Goal: Task Accomplishment & Management: Manage account settings

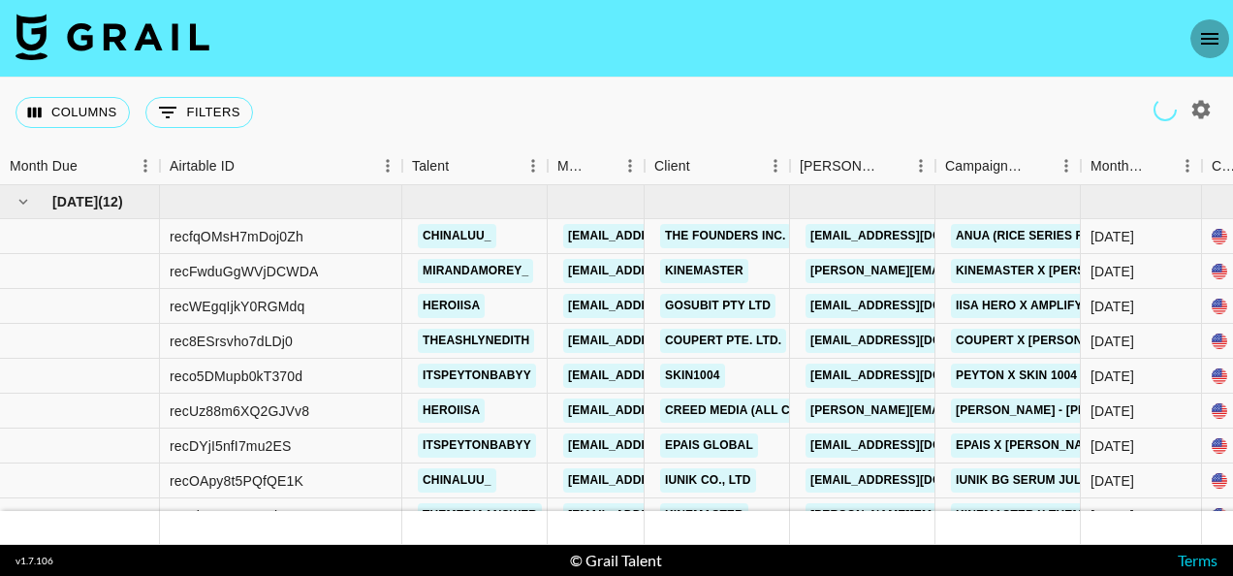
click at [1207, 41] on icon "open drawer" at bounding box center [1209, 38] width 23 height 23
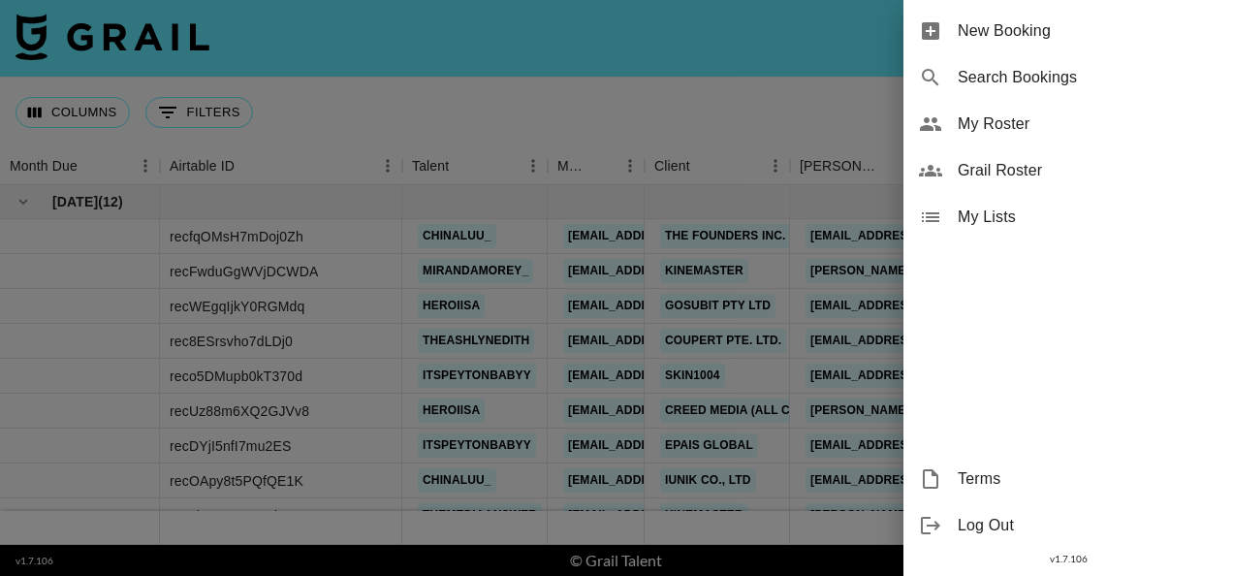
click at [1000, 130] on span "My Roster" at bounding box center [1088, 123] width 260 height 23
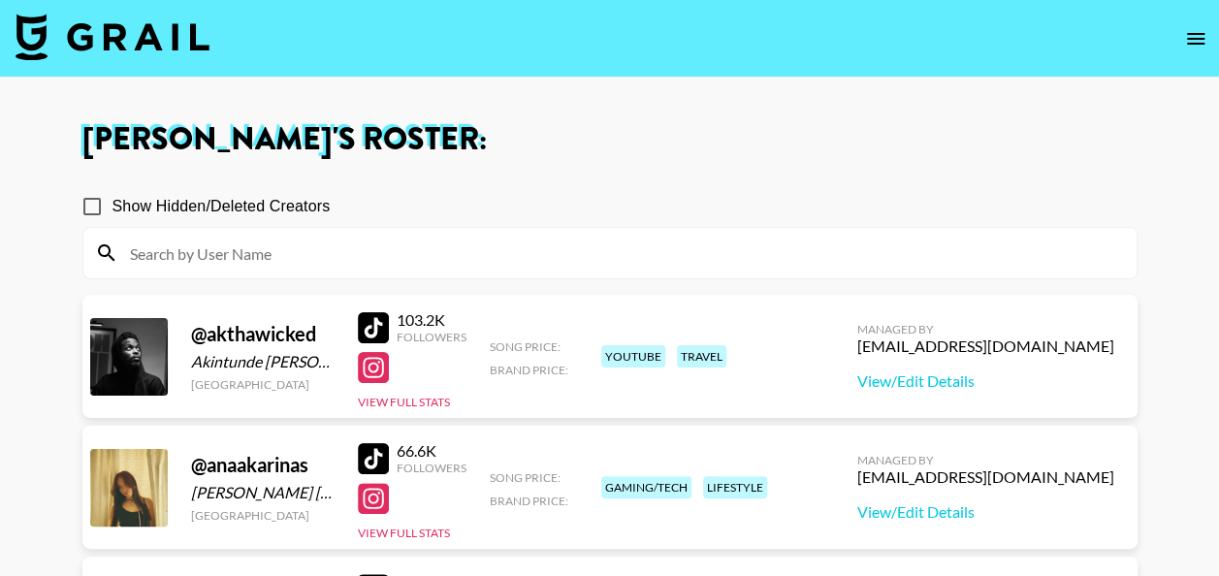
click at [628, 248] on input at bounding box center [621, 253] width 1006 height 31
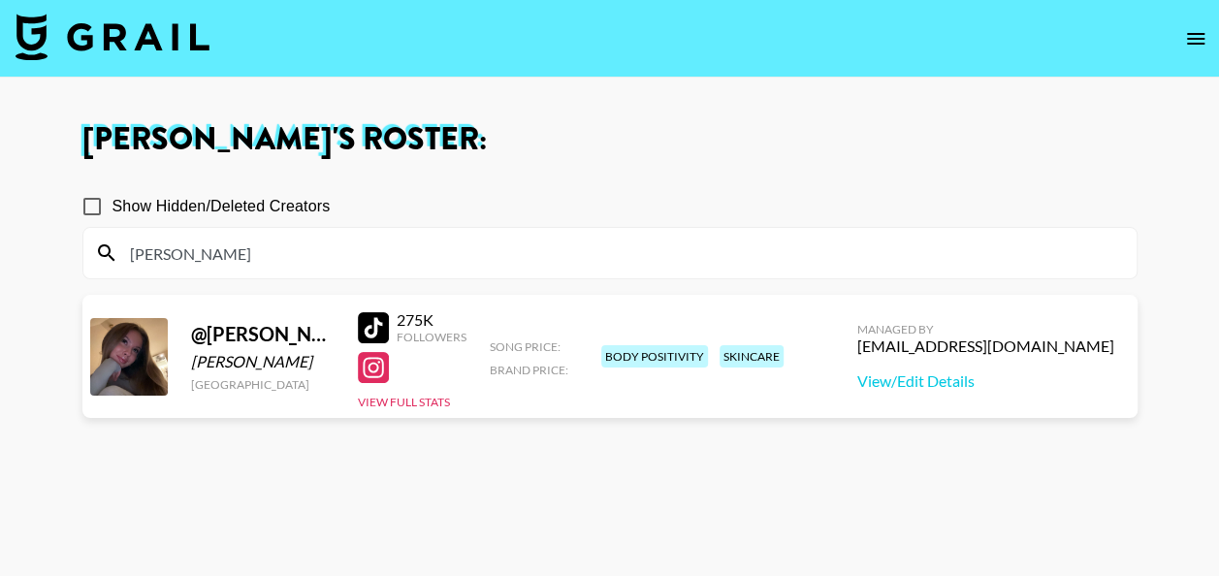
type input "hann"
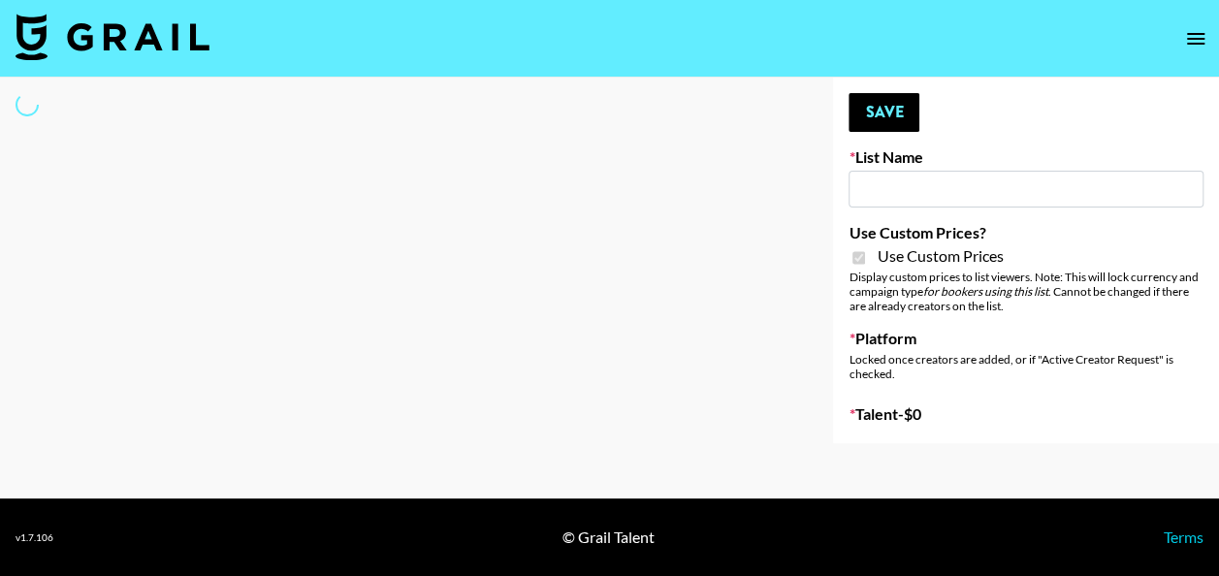
type input "Halovida ([DATE])"
checkbox input "true"
select select "Brand"
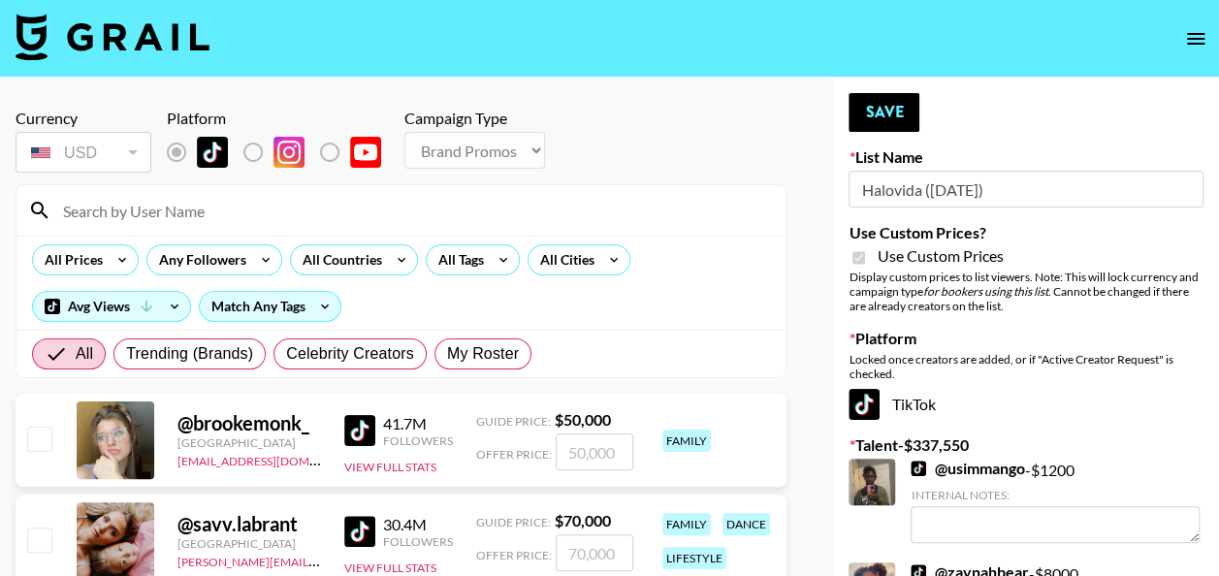
click at [260, 215] on input at bounding box center [412, 210] width 722 height 31
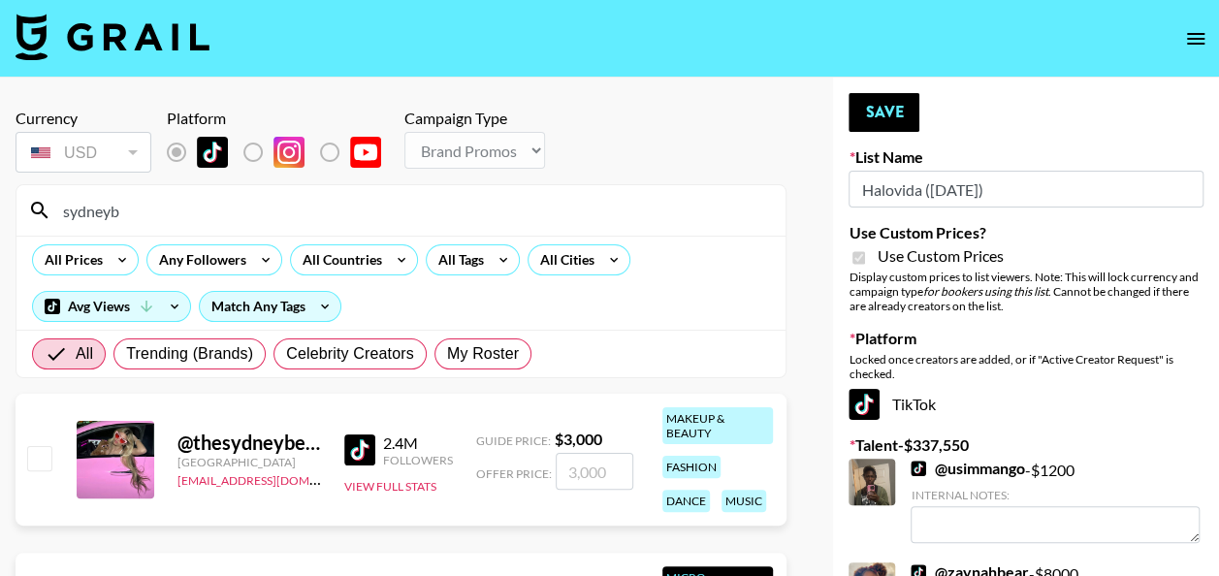
type input "sydneyb"
click at [577, 468] on input "number" at bounding box center [595, 471] width 78 height 37
checkbox input "true"
type input "2000"
click at [902, 108] on button "Save" at bounding box center [883, 112] width 71 height 39
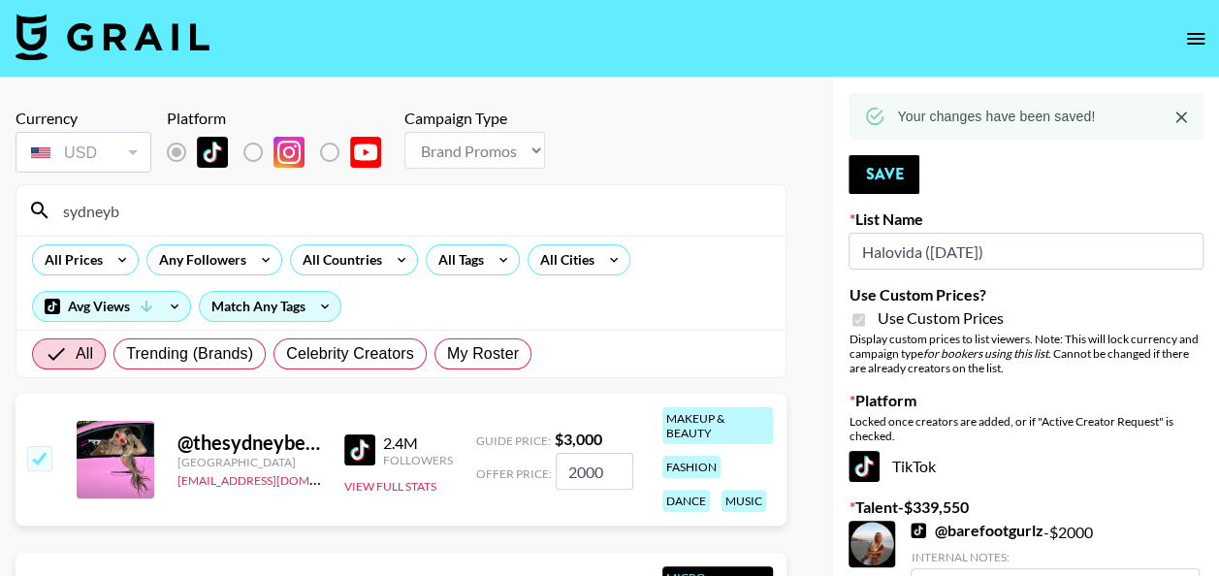
click at [258, 220] on input "sydneyb" at bounding box center [412, 210] width 722 height 31
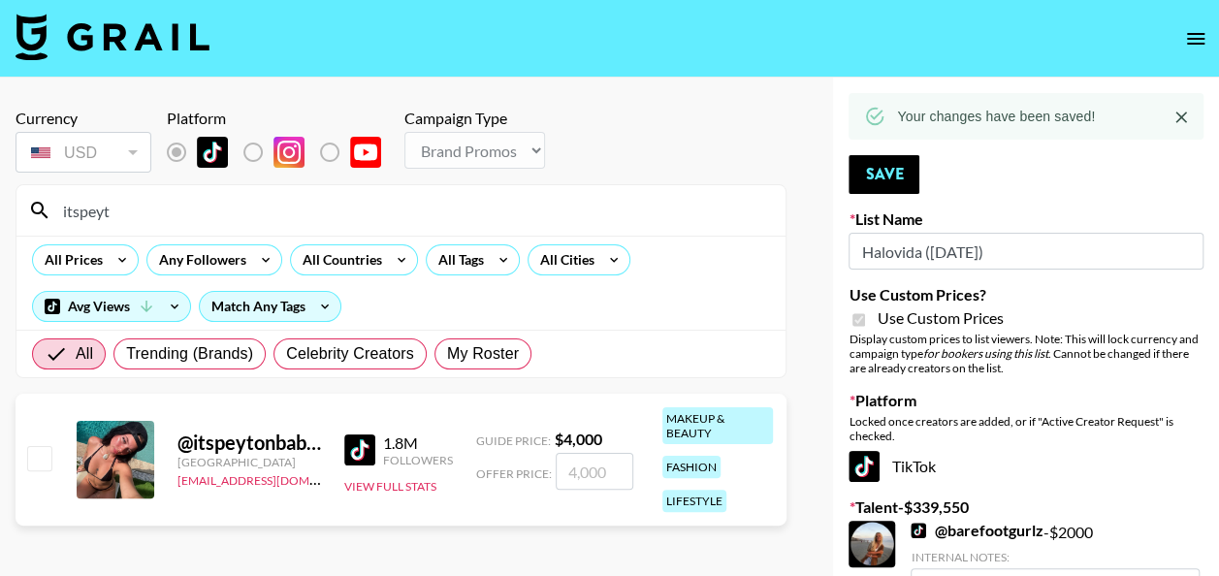
type input "itspeyt"
click at [579, 460] on input "number" at bounding box center [595, 471] width 78 height 37
checkbox input "true"
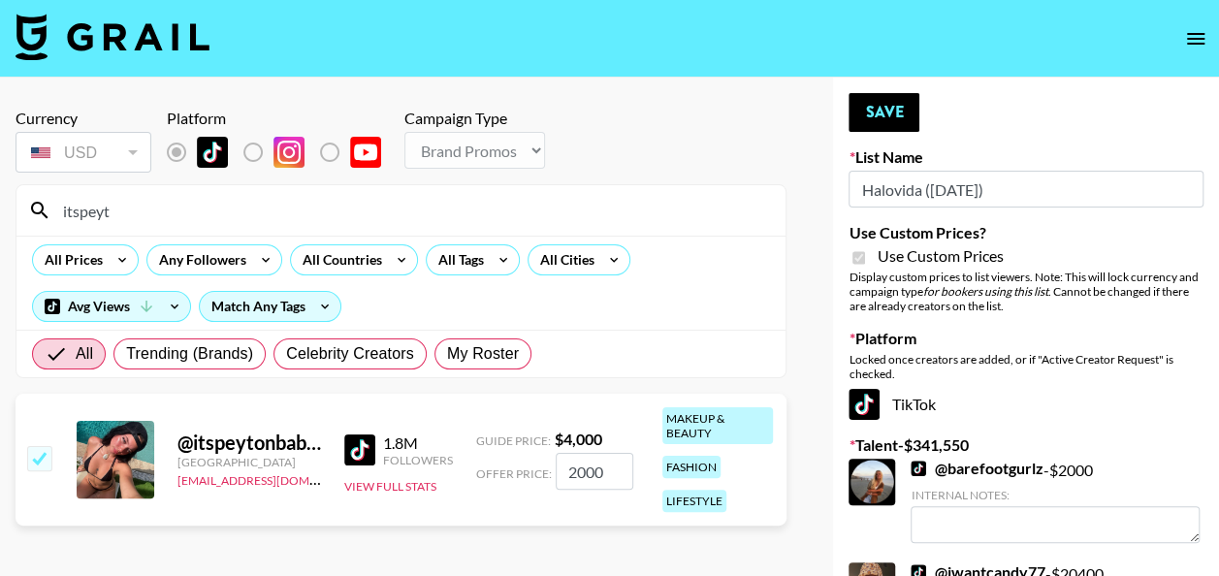
type input "2000"
click at [884, 109] on button "Save" at bounding box center [883, 112] width 71 height 39
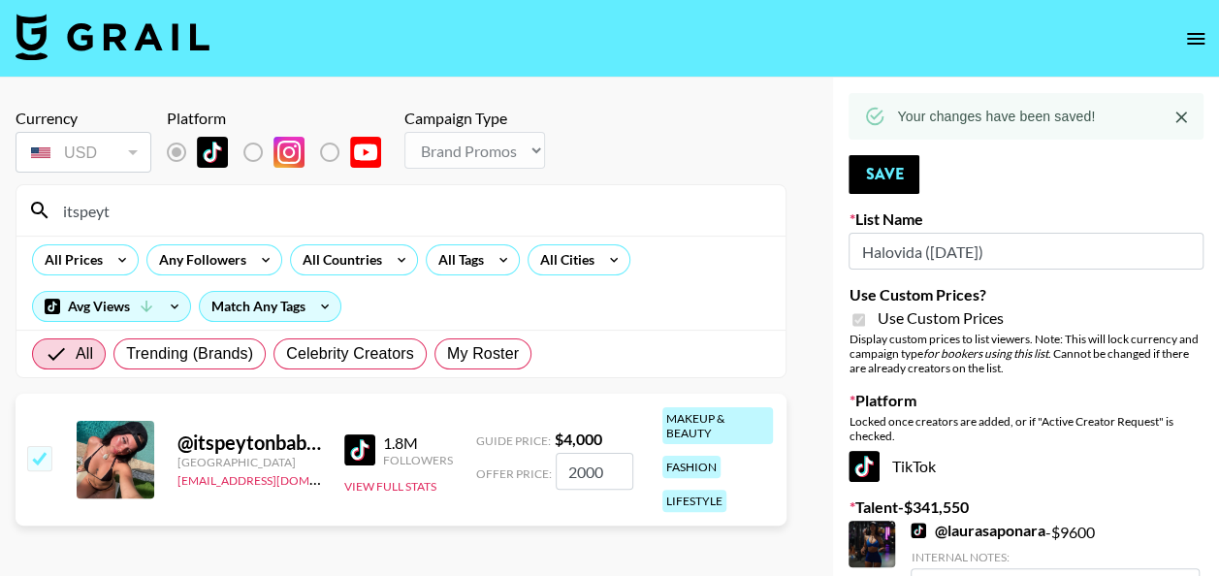
click at [207, 207] on input "itspeyt" at bounding box center [412, 210] width 722 height 31
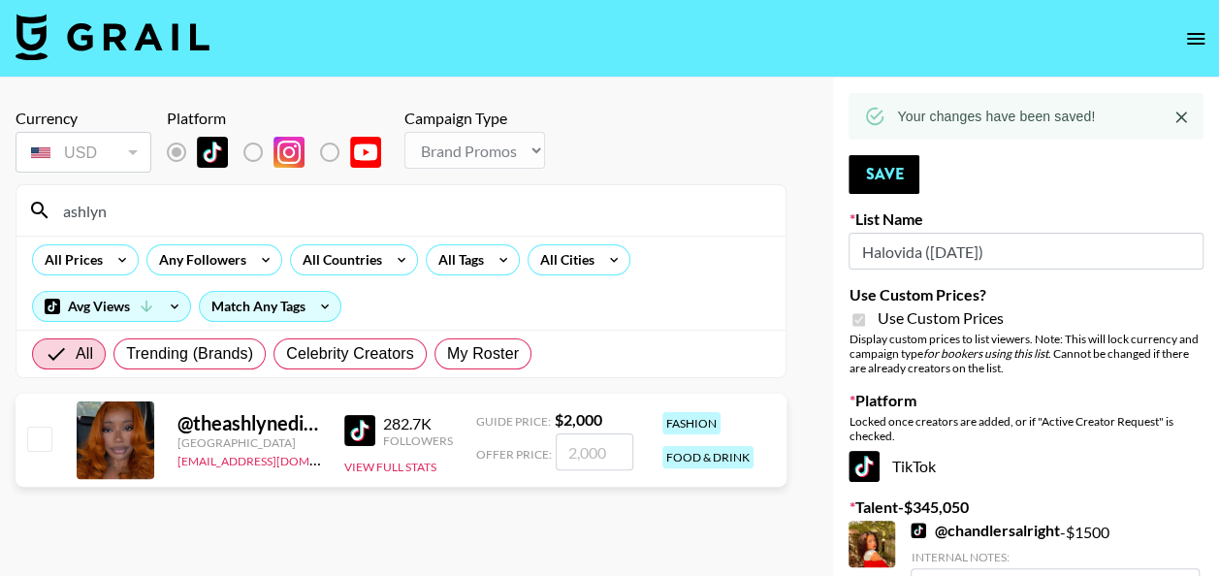
type input "ashlyn"
click at [591, 454] on input "number" at bounding box center [595, 451] width 78 height 37
checkbox input "true"
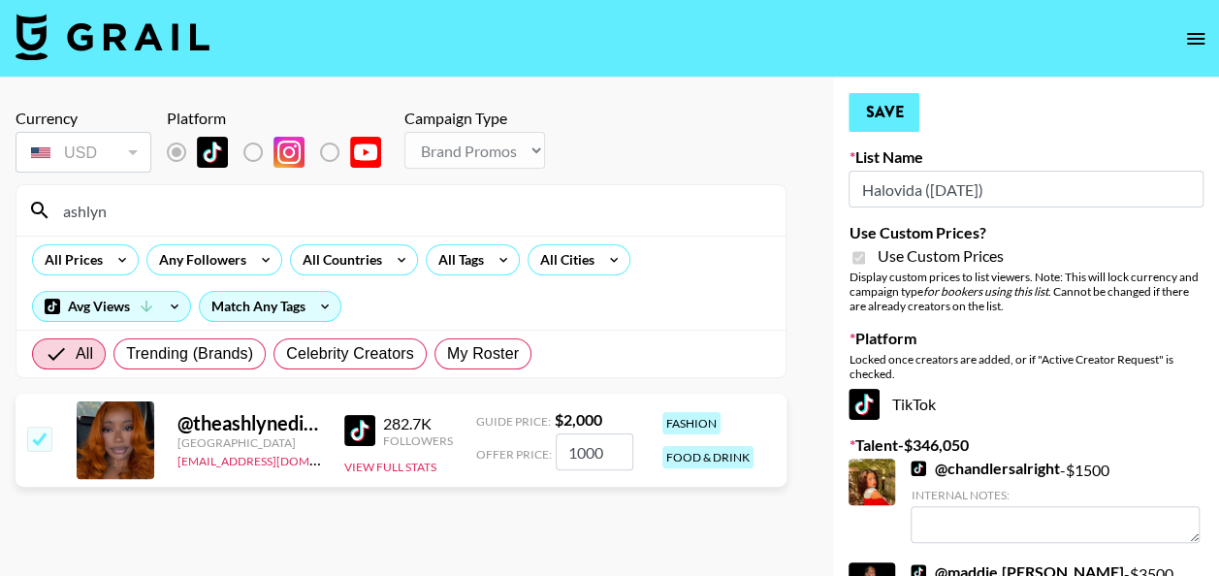
type input "1000"
click at [871, 105] on button "Save" at bounding box center [883, 112] width 71 height 39
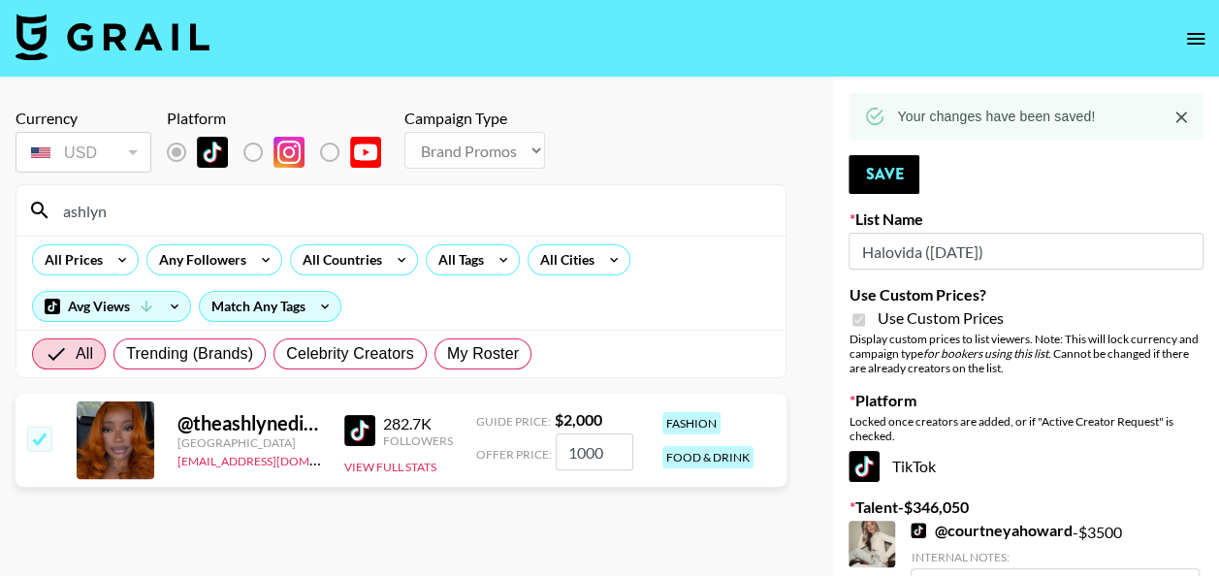
click at [271, 217] on input "ashlyn" at bounding box center [412, 210] width 722 height 31
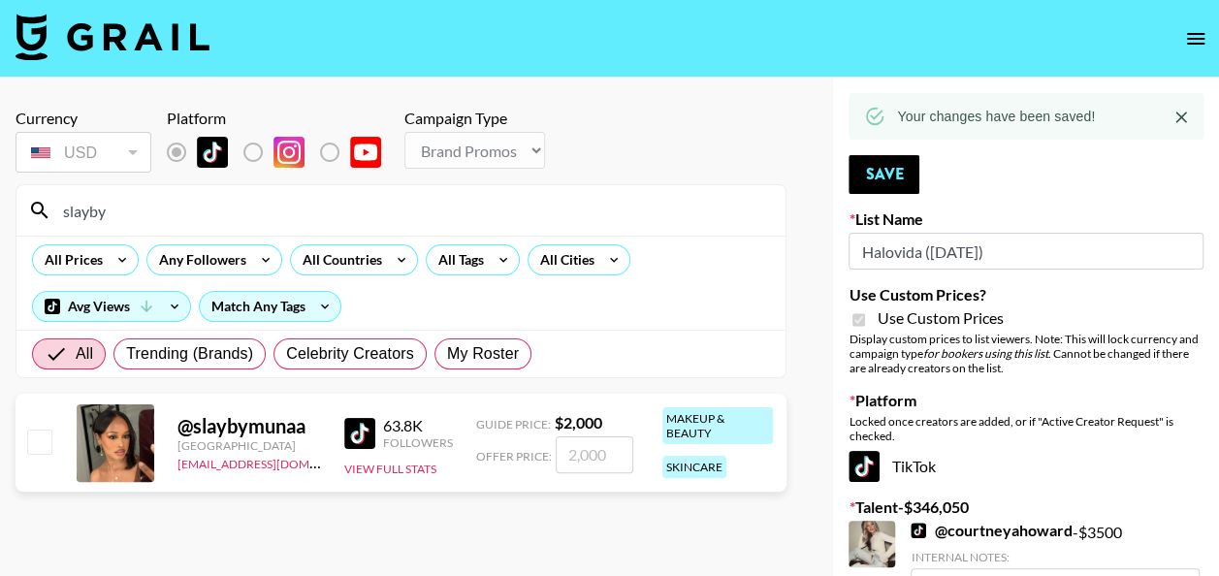
type input "slayby"
click at [566, 448] on input "number" at bounding box center [595, 454] width 78 height 37
checkbox input "true"
type input "2"
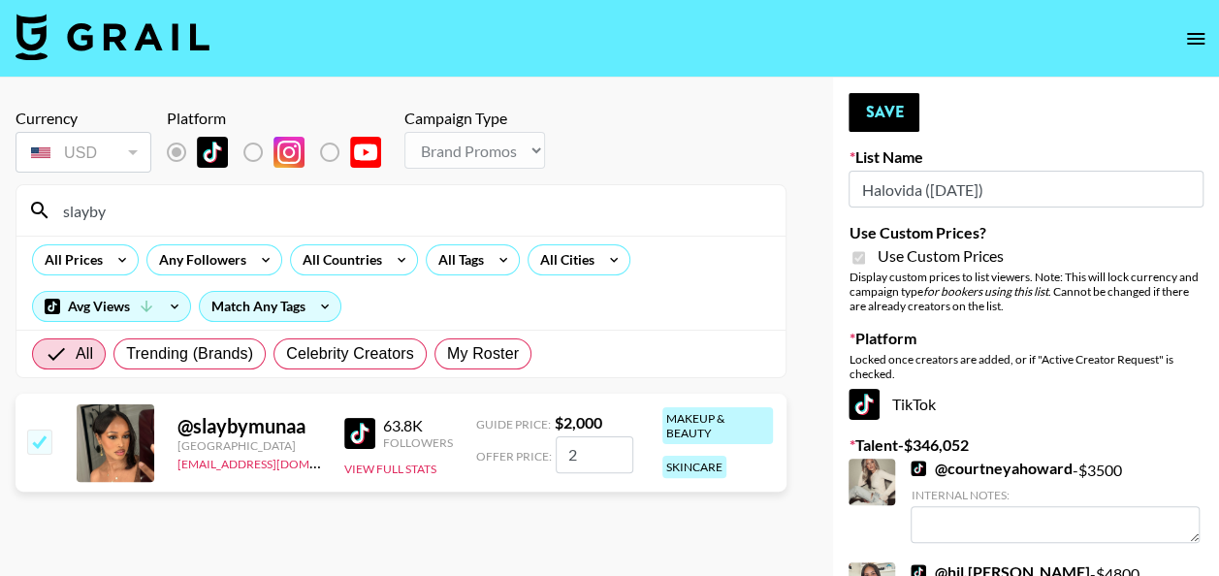
checkbox input "false"
checkbox input "true"
type input "1000"
click at [895, 116] on button "Save" at bounding box center [883, 112] width 71 height 39
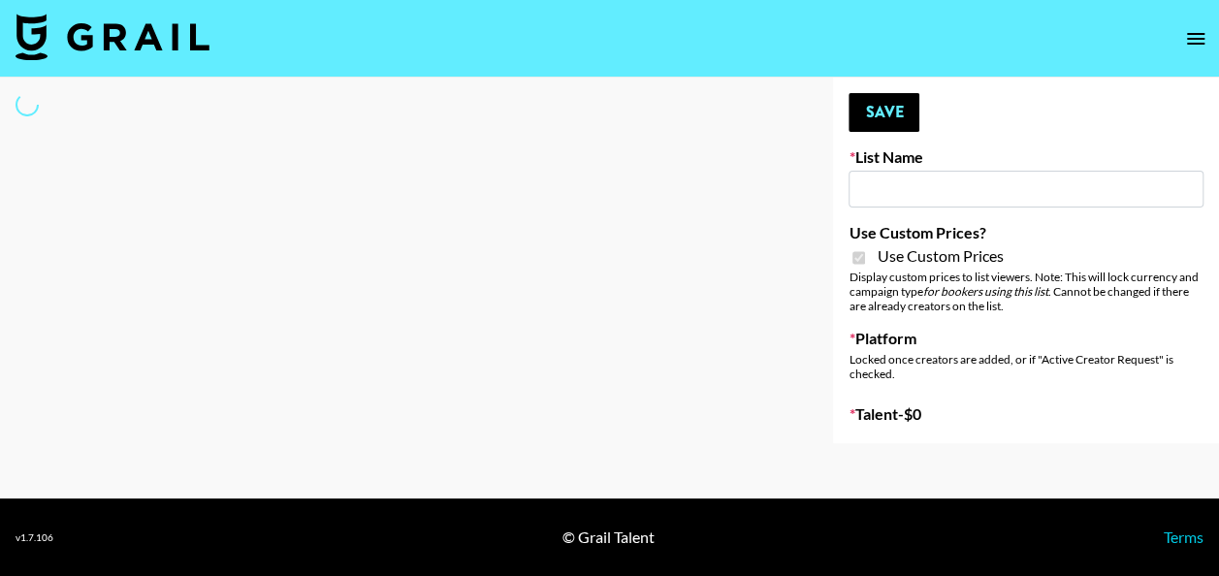
type input "Hily ([DATE])"
checkbox input "true"
select select "Brand"
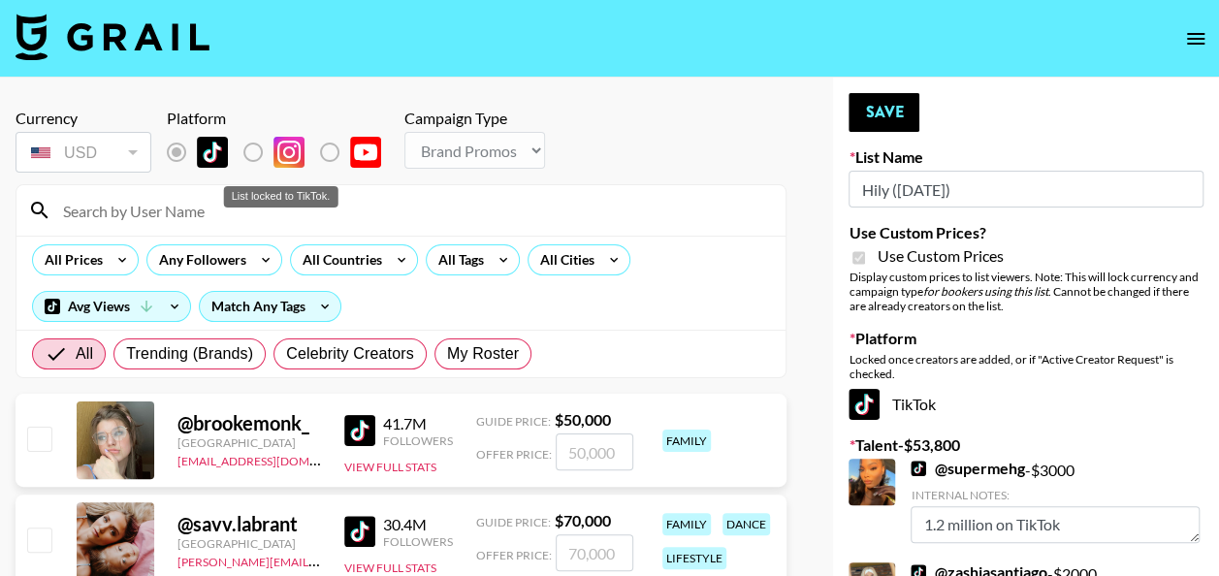
click at [242, 207] on div "List locked to TikTok." at bounding box center [280, 196] width 113 height 21
click at [175, 210] on input at bounding box center [412, 210] width 722 height 31
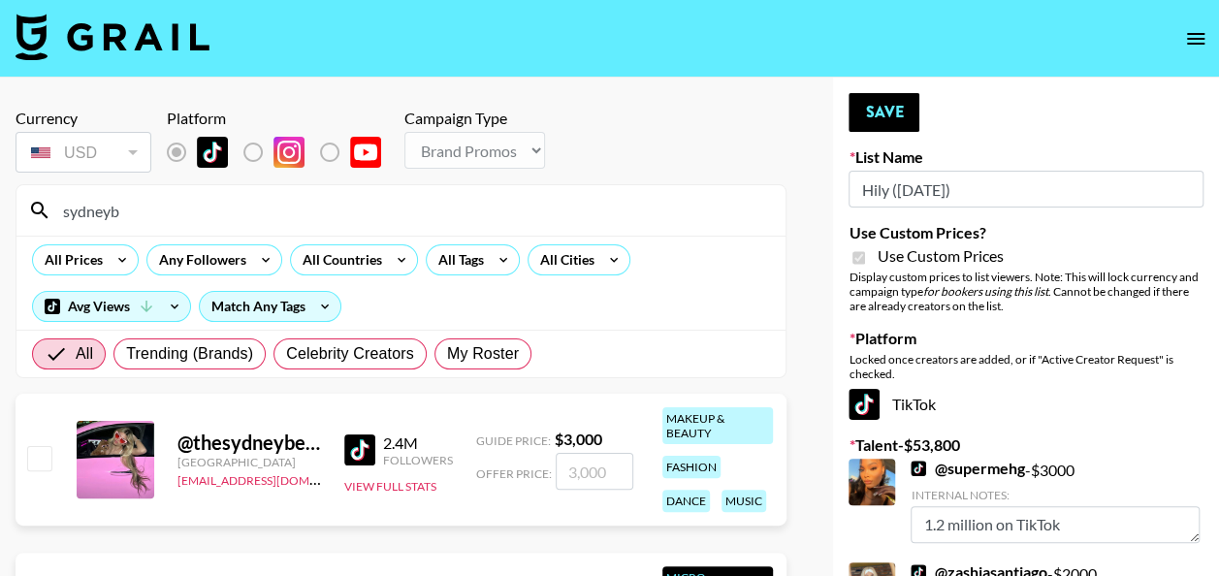
type input "sydneyb"
click at [595, 461] on input "number" at bounding box center [595, 471] width 78 height 37
checkbox input "true"
type input "2000"
click at [886, 102] on button "Save" at bounding box center [883, 112] width 71 height 39
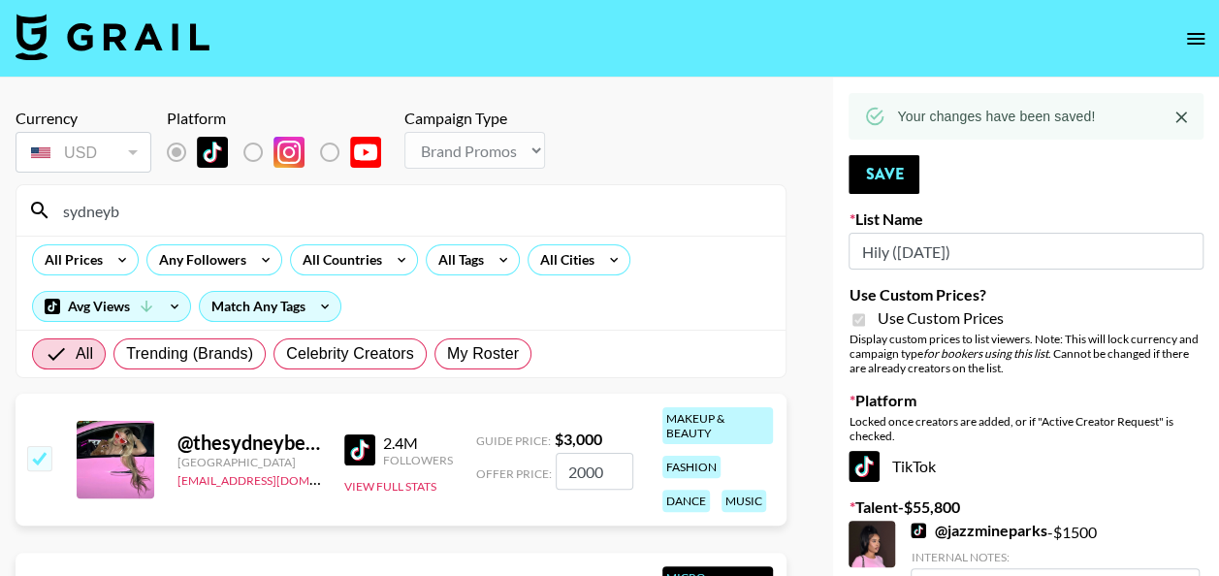
click at [178, 213] on input "sydneyb" at bounding box center [412, 210] width 722 height 31
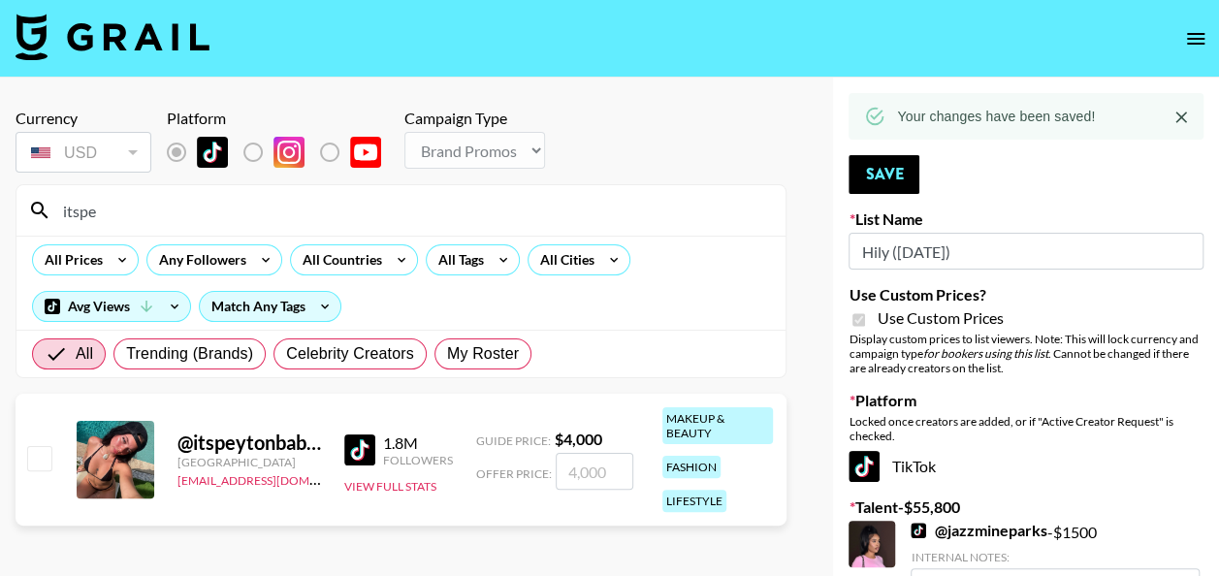
type input "itspe"
click at [584, 463] on input "number" at bounding box center [595, 471] width 78 height 37
checkbox input "true"
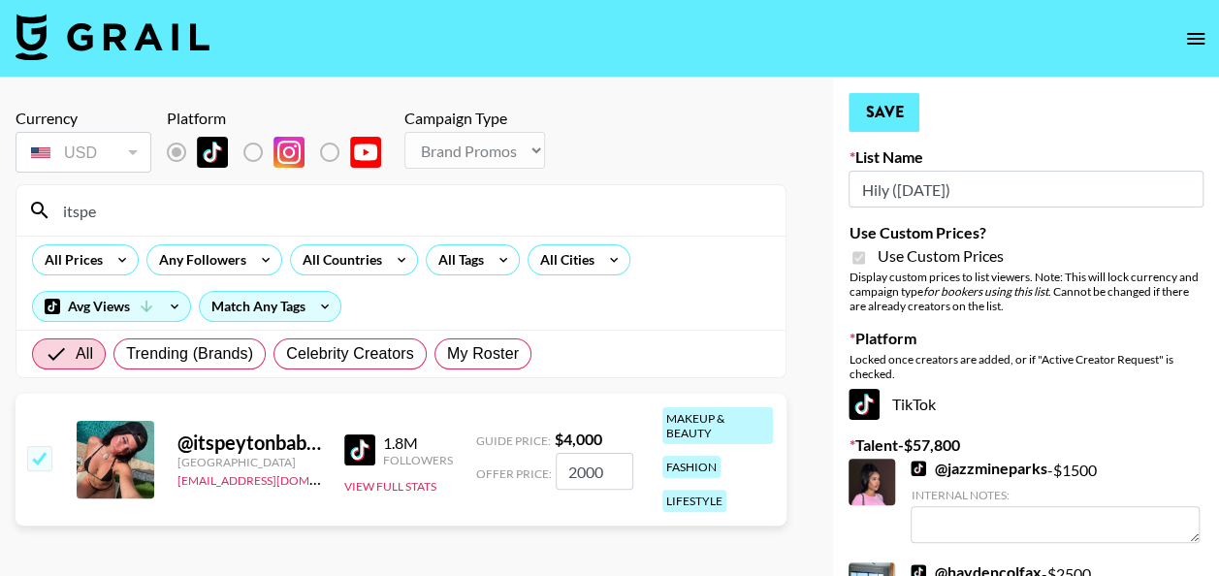
type input "2000"
click at [884, 123] on button "Save" at bounding box center [883, 112] width 71 height 39
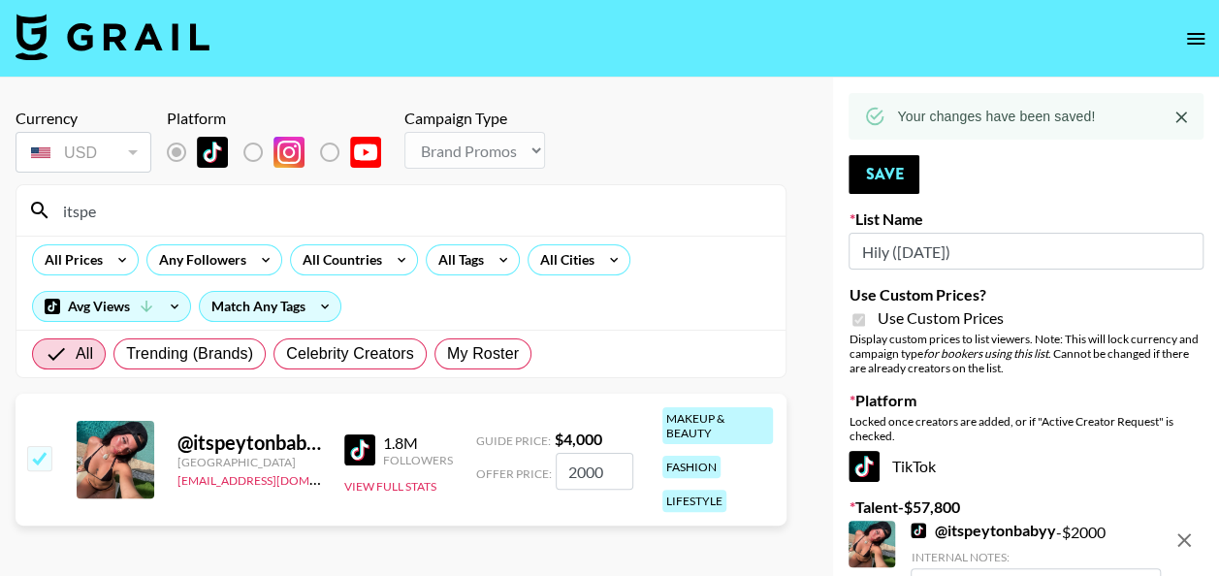
click at [232, 210] on input "itspe" at bounding box center [412, 210] width 722 height 31
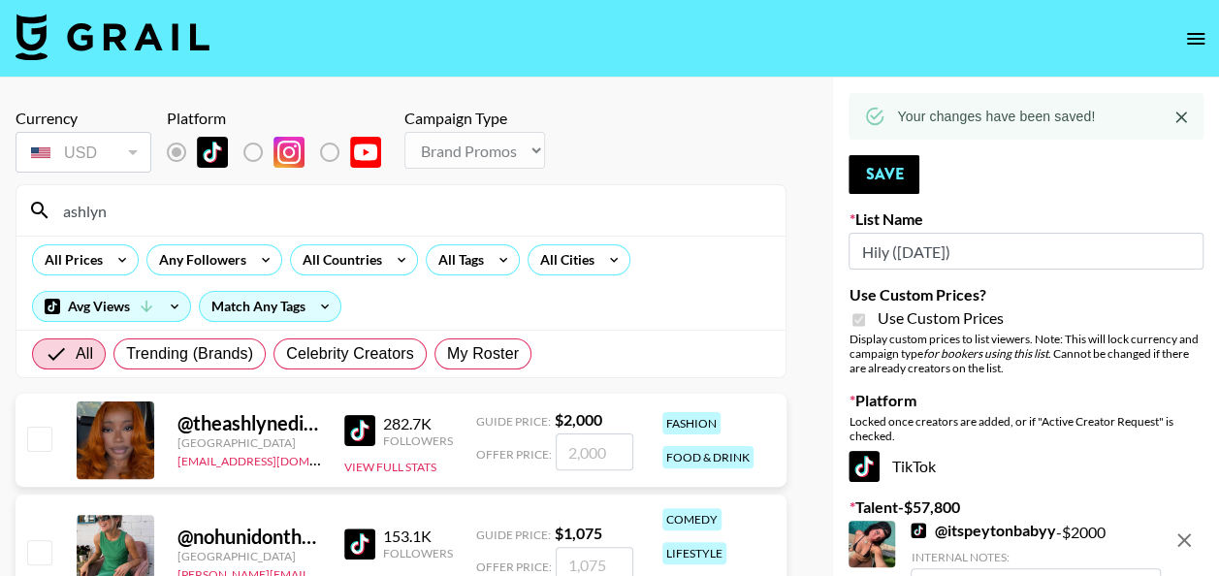
type input "ashlyn"
click at [570, 440] on input "number" at bounding box center [595, 451] width 78 height 37
checkbox input "true"
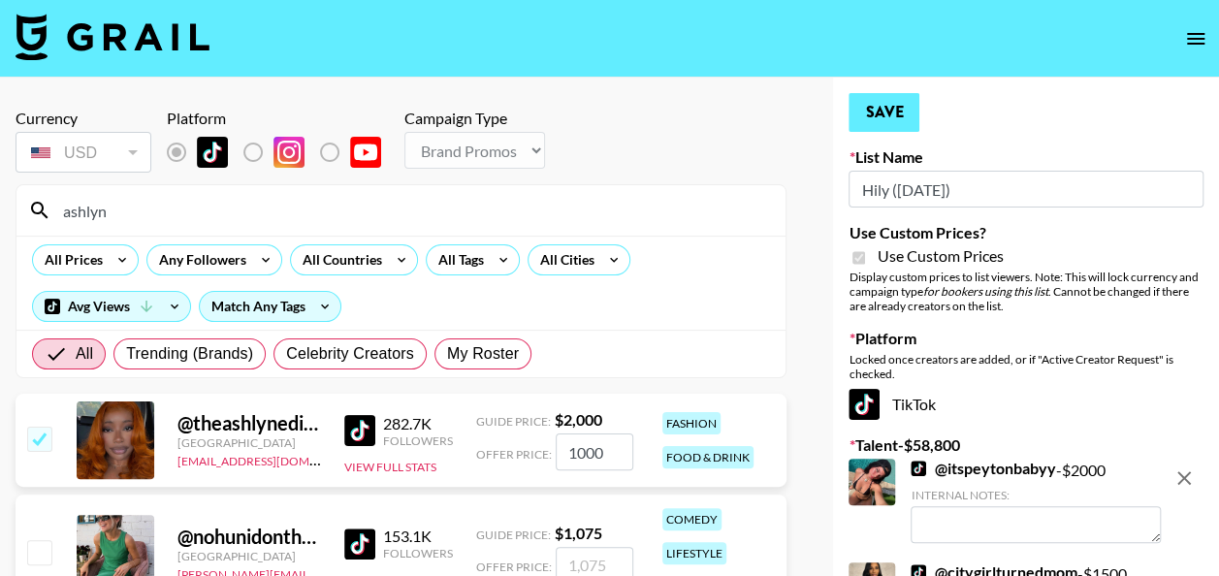
type input "1000"
click at [870, 111] on button "Save" at bounding box center [883, 112] width 71 height 39
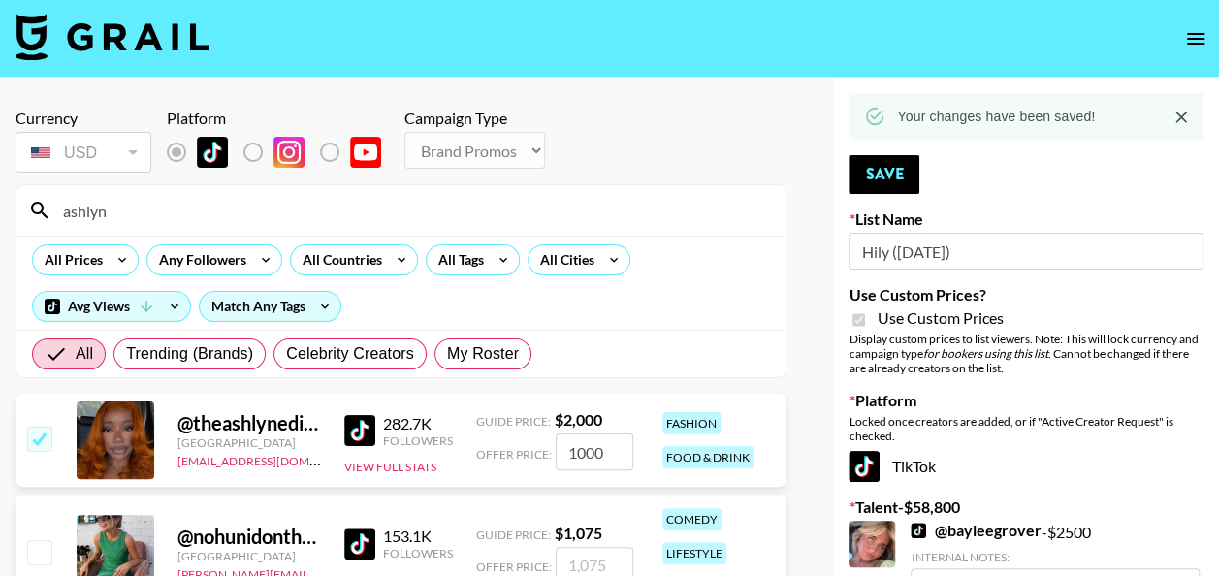
click at [136, 202] on input "ashlyn" at bounding box center [412, 210] width 722 height 31
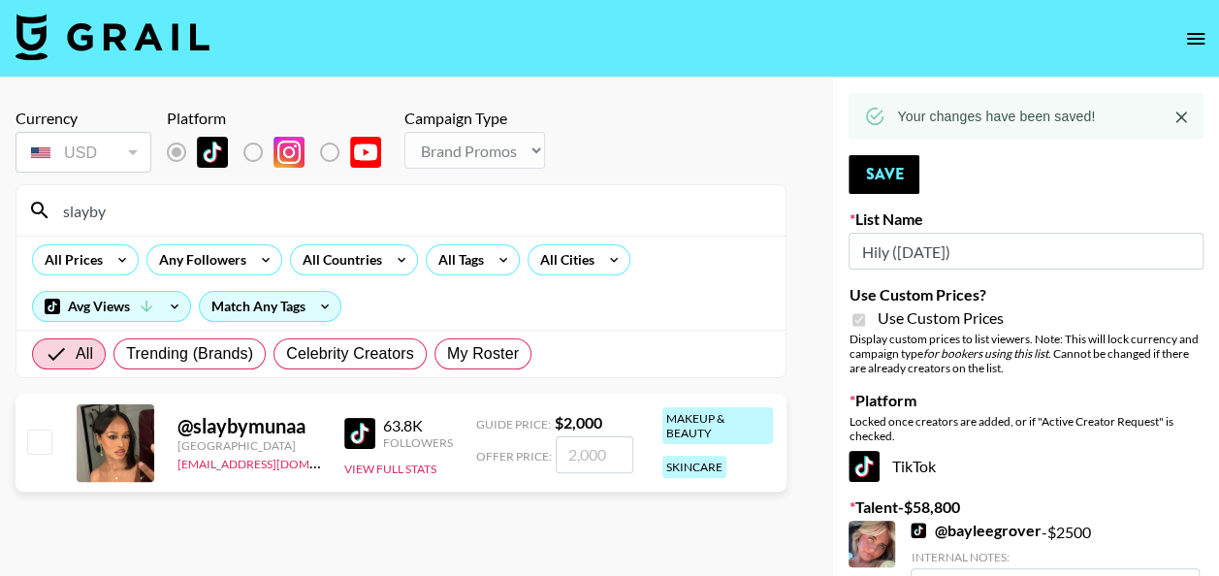
type input "slayby"
click at [589, 456] on input "number" at bounding box center [595, 454] width 78 height 37
checkbox input "true"
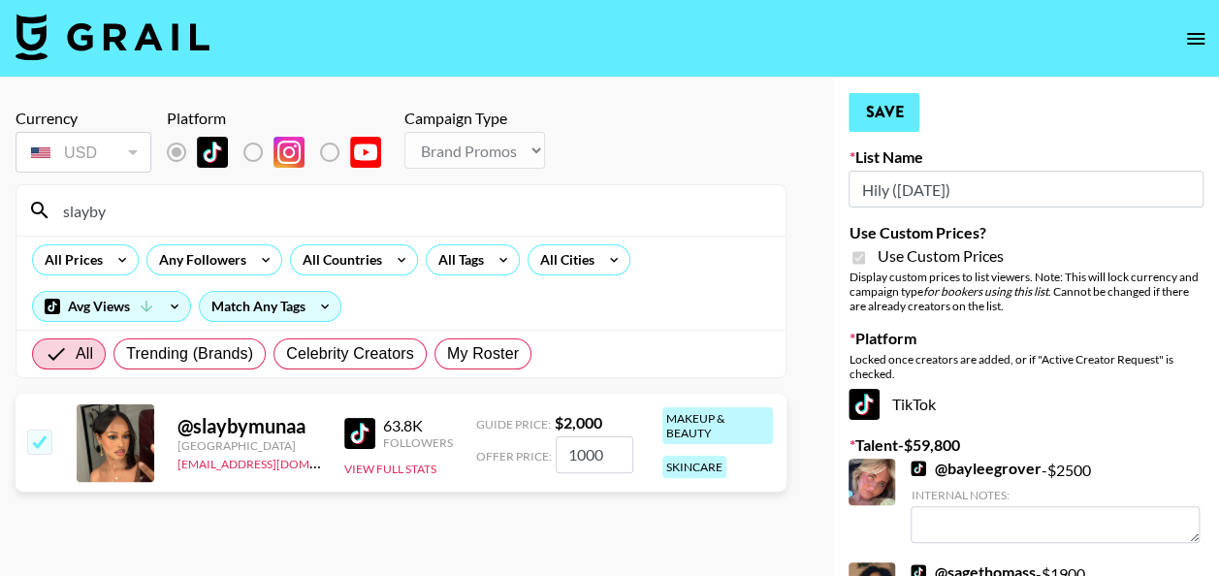
type input "1000"
click at [895, 103] on button "Save" at bounding box center [883, 112] width 71 height 39
